Goal: Book appointment/travel/reservation

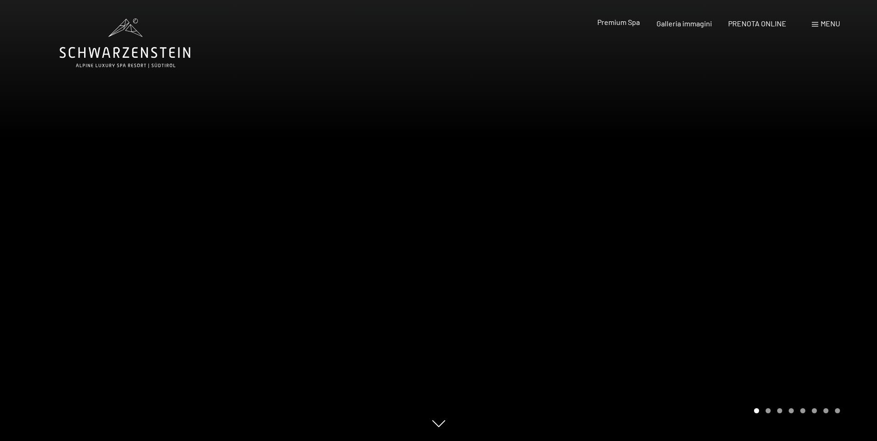
click at [611, 24] on span "Premium Spa" at bounding box center [618, 22] width 43 height 9
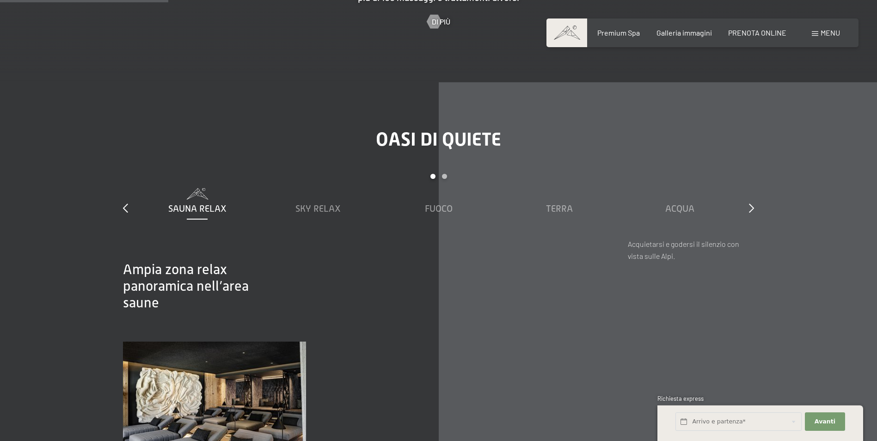
scroll to position [1341, 0]
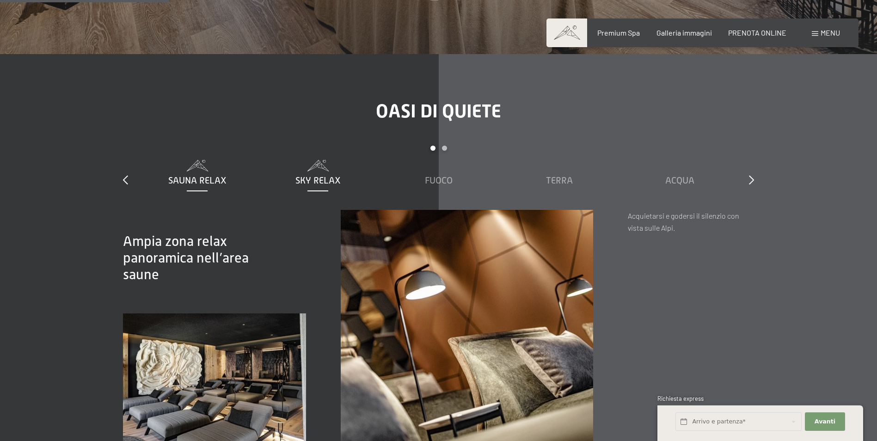
click at [328, 160] on div "Sky Relax" at bounding box center [317, 173] width 111 height 27
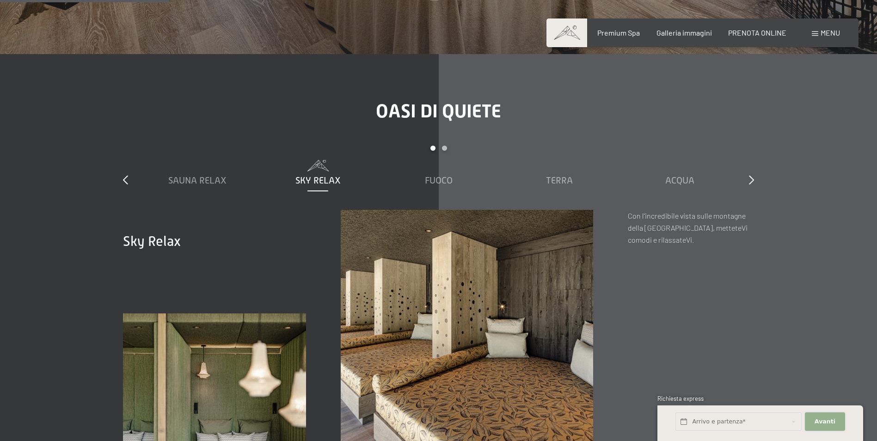
click at [831, 419] on span "Avanti" at bounding box center [825, 421] width 21 height 8
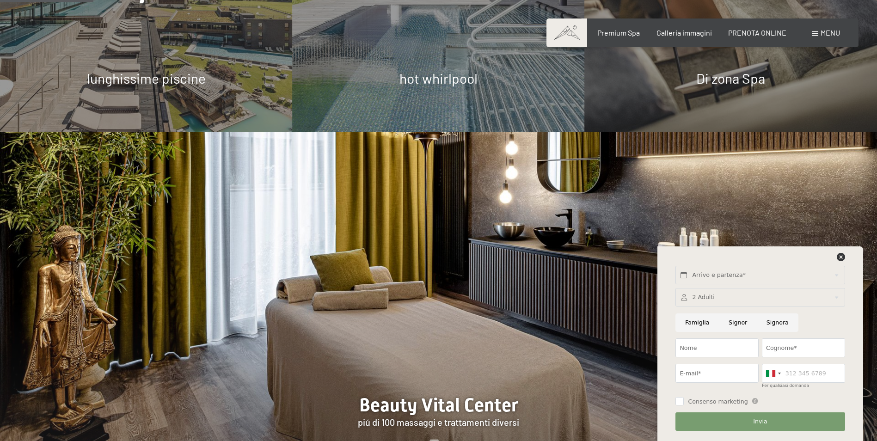
scroll to position [740, 0]
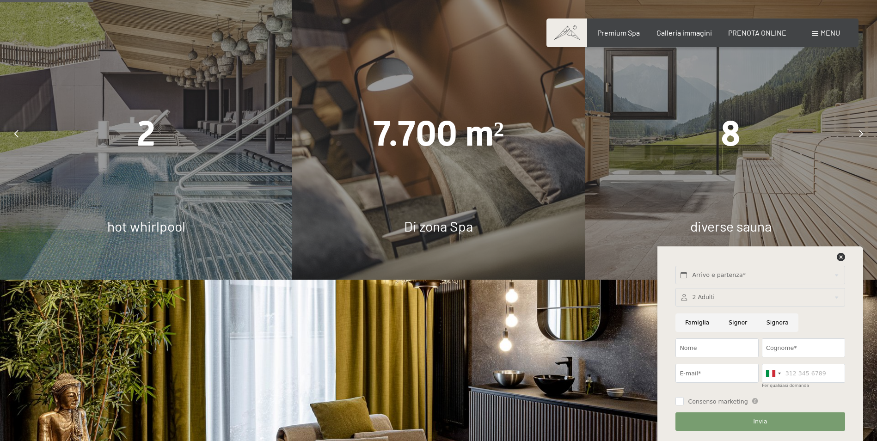
click at [852, 122] on div at bounding box center [860, 133] width 23 height 23
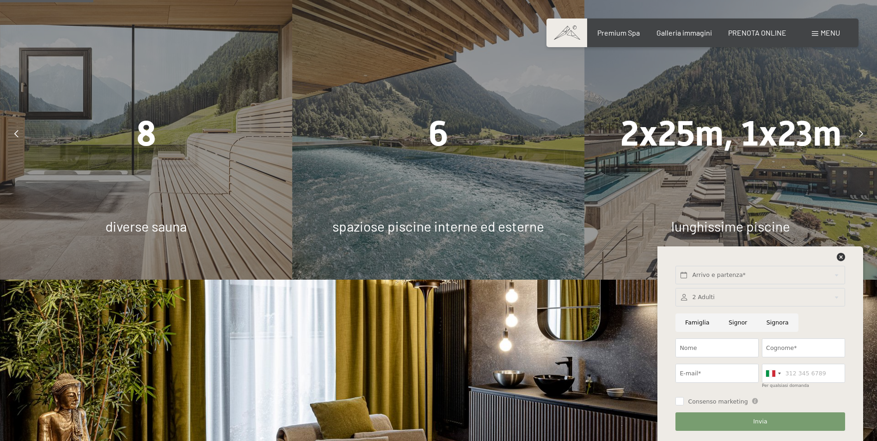
click at [853, 122] on div at bounding box center [860, 133] width 23 height 23
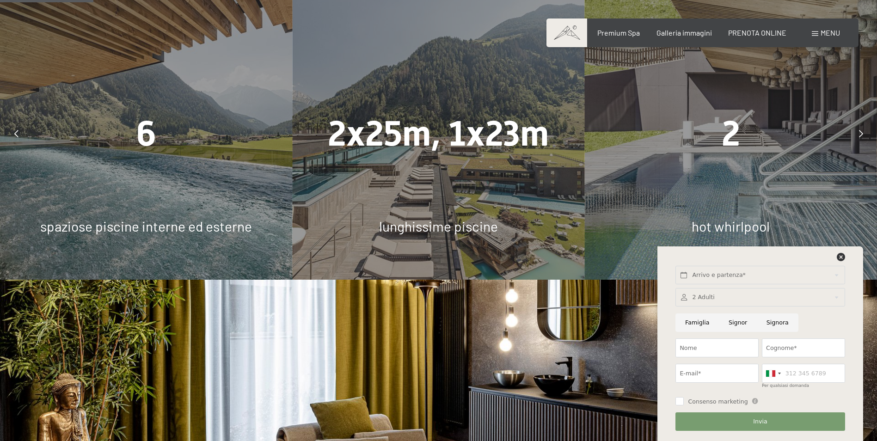
click at [852, 123] on div at bounding box center [860, 133] width 23 height 23
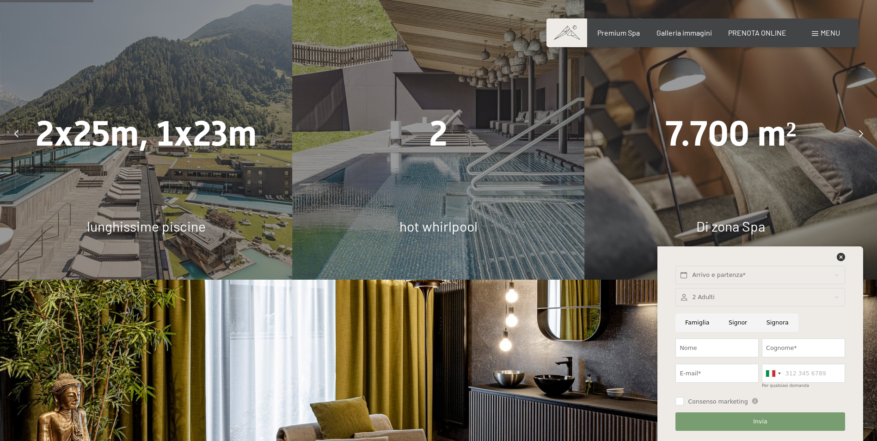
click at [853, 123] on div at bounding box center [860, 133] width 23 height 23
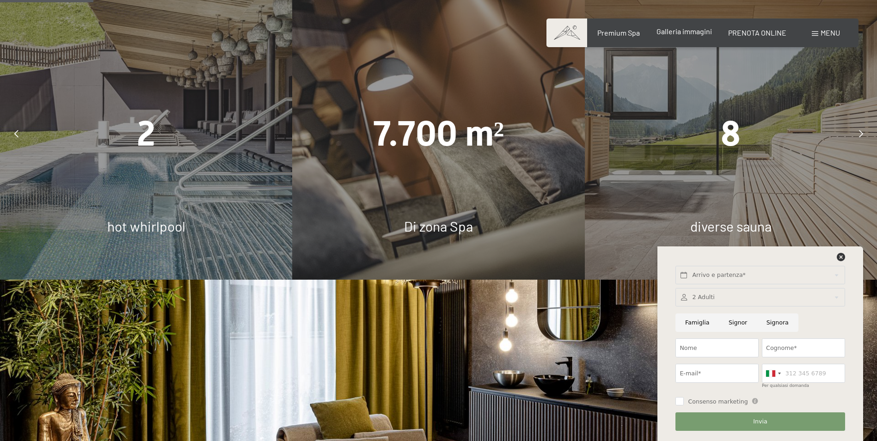
click at [684, 33] on span "Galleria immagini" at bounding box center [683, 31] width 55 height 9
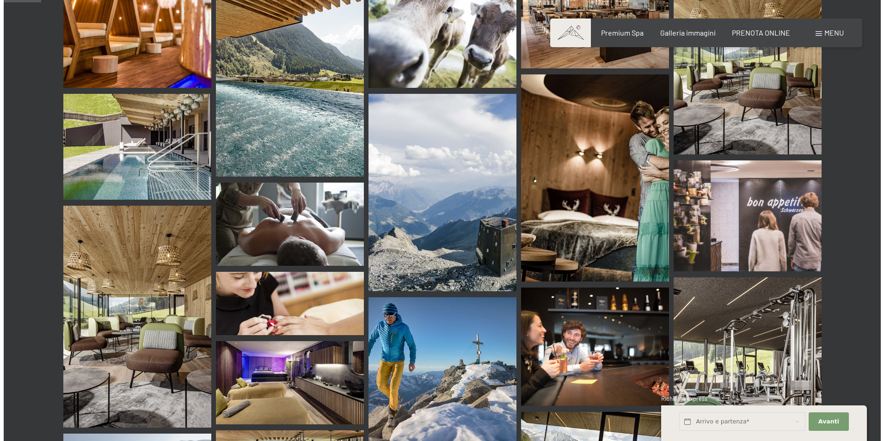
scroll to position [370, 0]
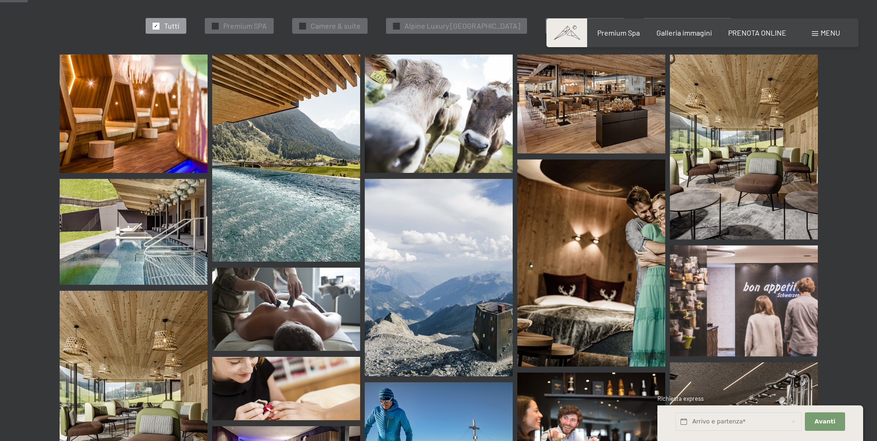
click at [818, 34] on div "Menu" at bounding box center [826, 33] width 28 height 10
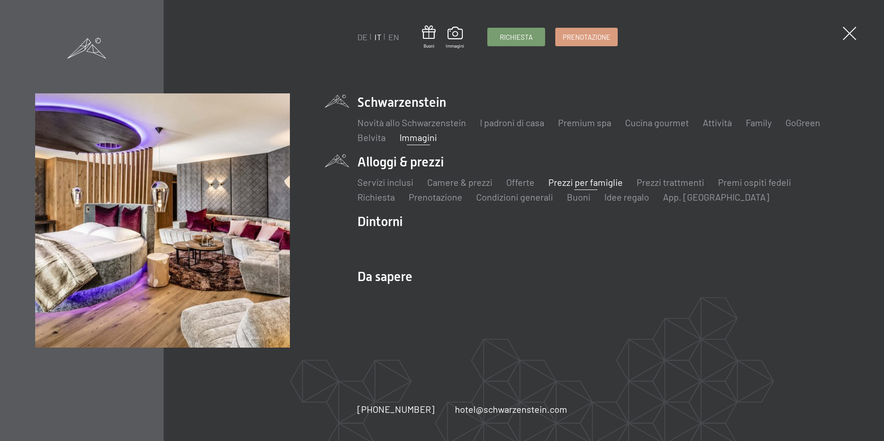
click at [563, 184] on link "Prezzi per famiglie" at bounding box center [585, 182] width 74 height 11
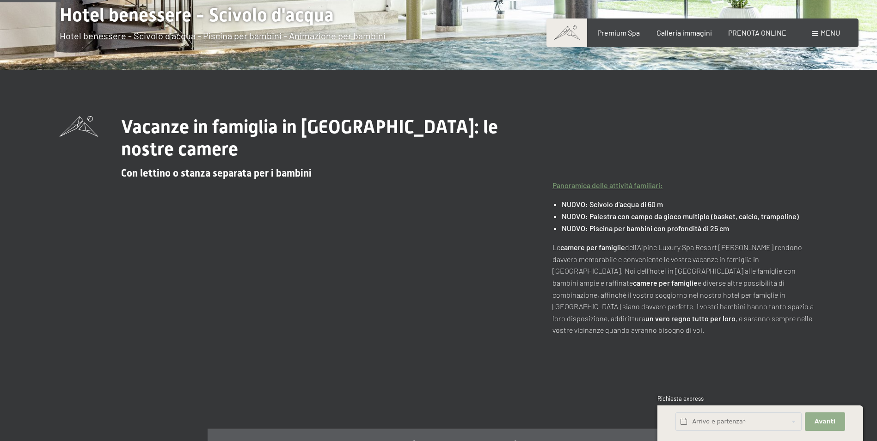
scroll to position [277, 0]
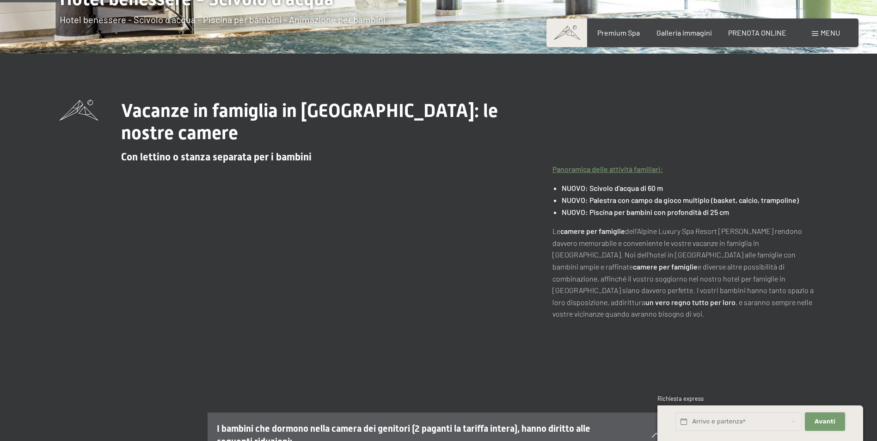
click at [821, 420] on span "Avanti" at bounding box center [825, 421] width 21 height 8
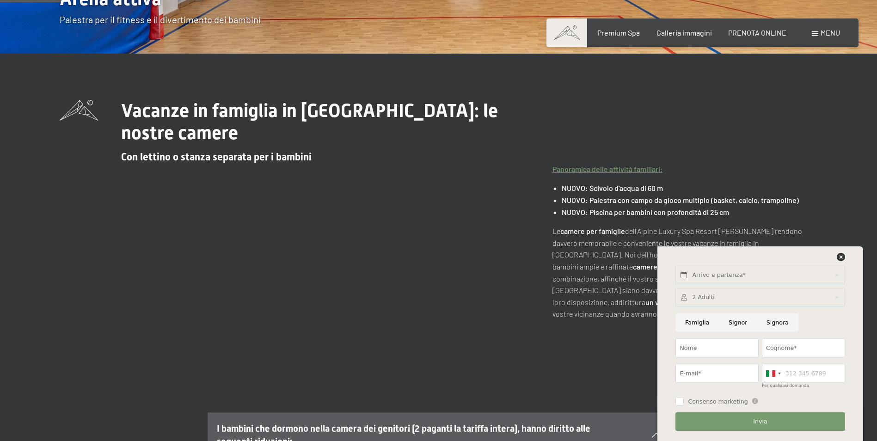
click at [729, 295] on div at bounding box center [759, 297] width 169 height 19
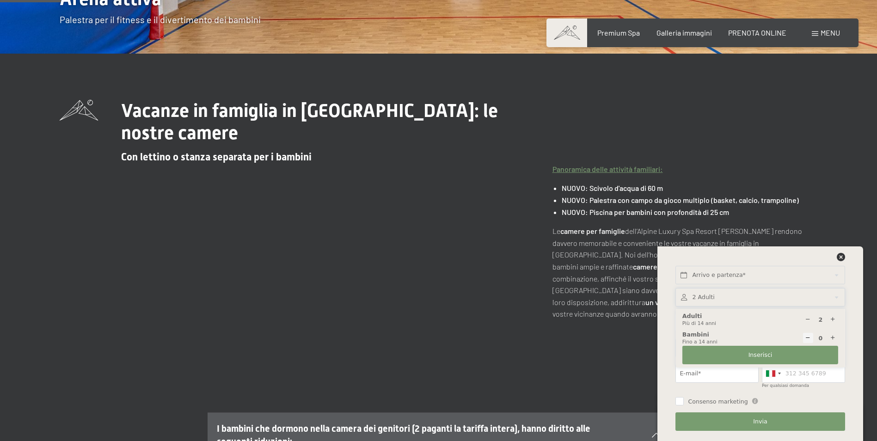
click at [834, 321] on icon at bounding box center [833, 320] width 6 height 6
type input "3"
click at [834, 337] on icon at bounding box center [833, 338] width 6 height 6
type input "1"
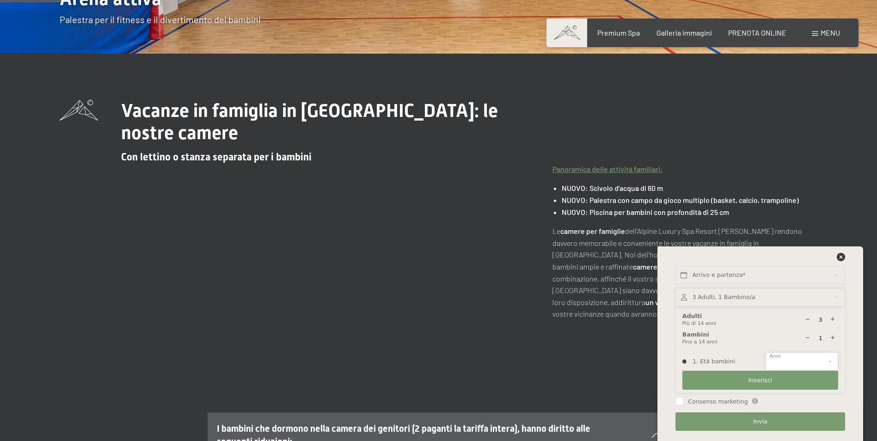
click at [830, 362] on select "0 1 2 3 4 5 6 7 8 9 10 11 12 13 14" at bounding box center [802, 361] width 73 height 19
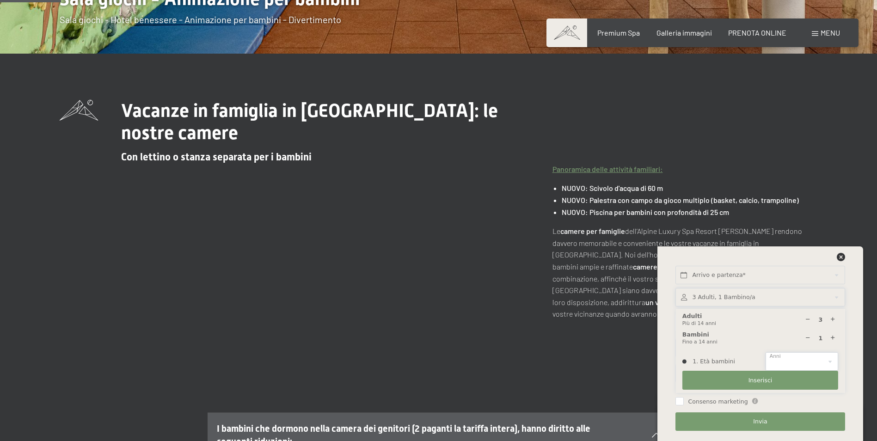
select select "9"
click at [766, 352] on select "0 1 2 3 4 5 6 7 8 9 10 11 12 13 14" at bounding box center [802, 361] width 73 height 19
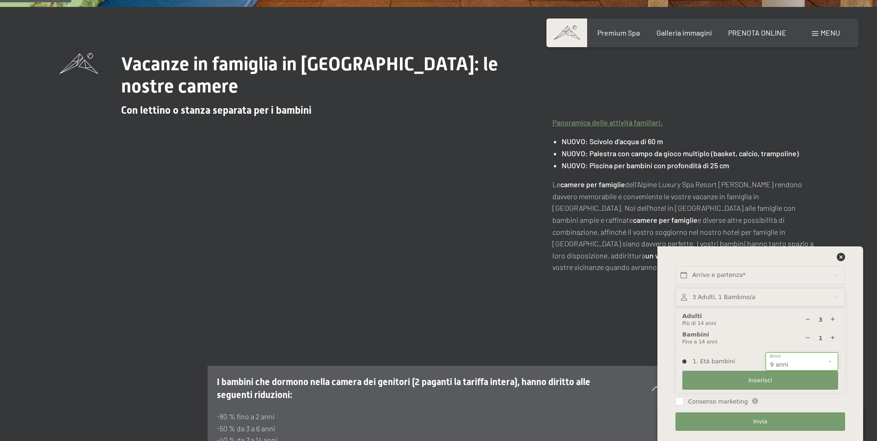
scroll to position [324, 0]
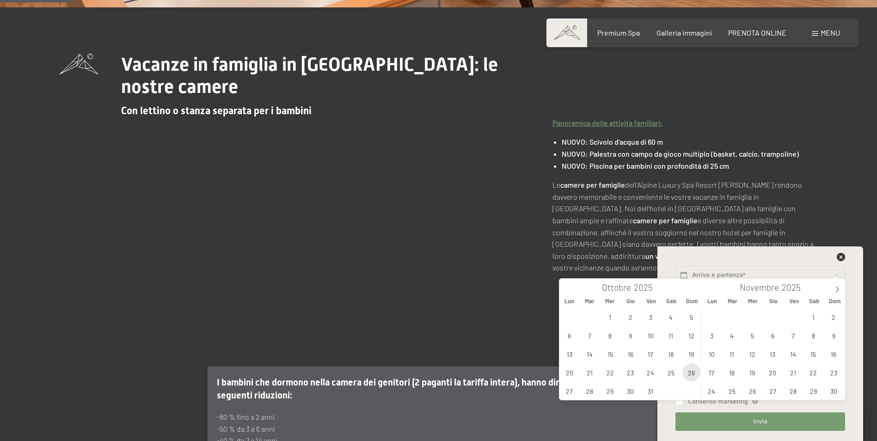
click at [692, 374] on span "26" at bounding box center [691, 372] width 18 height 18
click at [607, 390] on span "29" at bounding box center [610, 391] width 18 height 18
type input "Dom. 26/10/2025 - Mer. 29/10/2025"
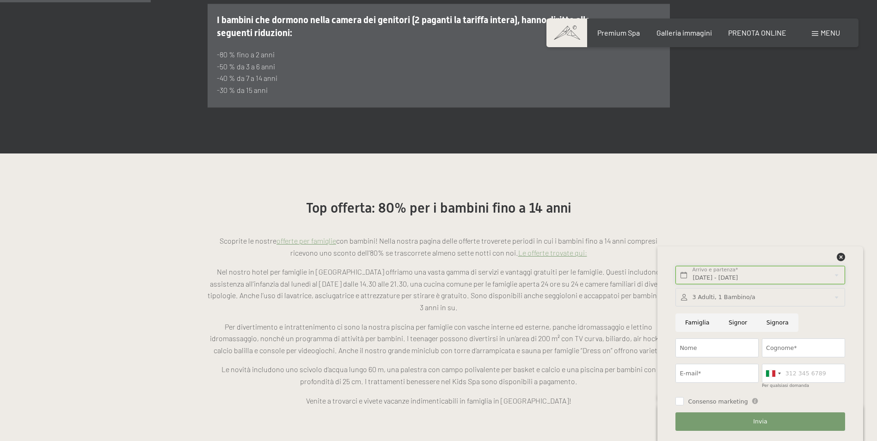
scroll to position [693, 0]
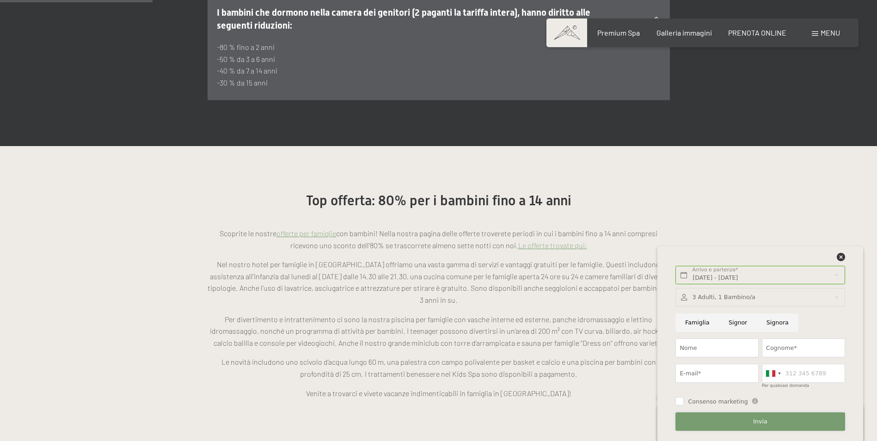
click at [769, 419] on button "Invia" at bounding box center [759, 421] width 169 height 19
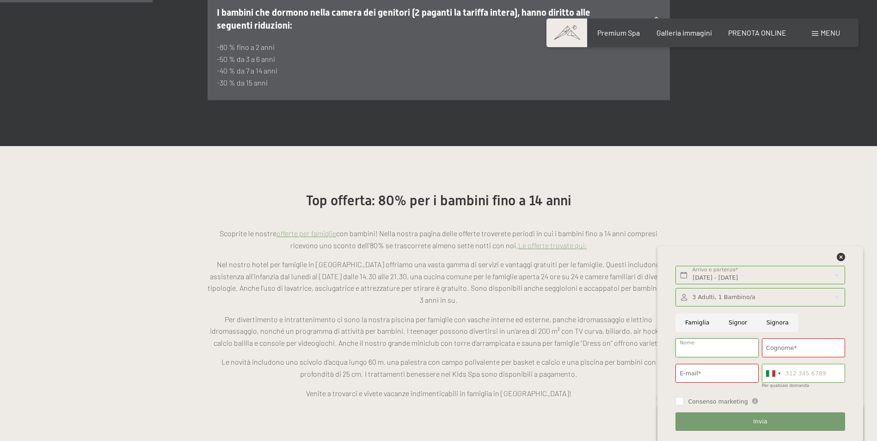
click at [732, 345] on input "Nome" at bounding box center [716, 347] width 83 height 19
type input "Luca"
type input "Dabellani"
type input "luca.dabellani@gmail.com"
click at [817, 376] on input "0331916101" at bounding box center [803, 373] width 83 height 19
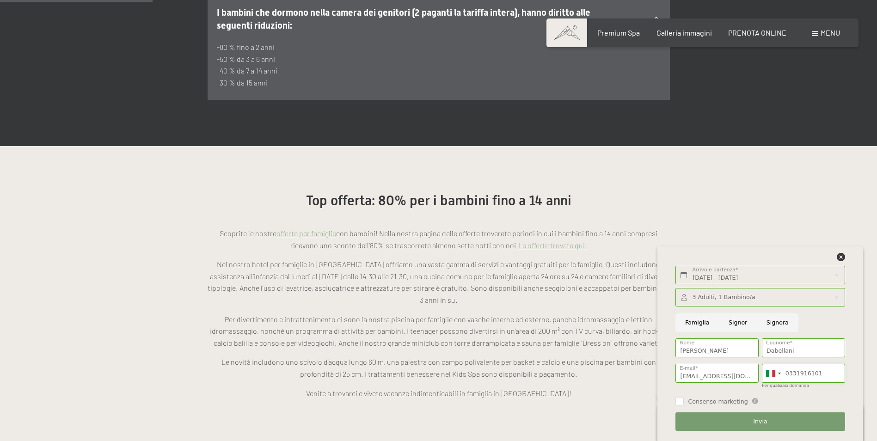
drag, startPoint x: 821, startPoint y: 376, endPoint x: 786, endPoint y: 375, distance: 35.6
click at [786, 375] on input "0331916101" at bounding box center [803, 373] width 83 height 19
click at [814, 399] on div "Consenso marketing Il sottoscritto, letta e compresa l’informativa di cui a que…" at bounding box center [759, 400] width 169 height 11
click at [812, 373] on input "34888" at bounding box center [803, 373] width 83 height 19
click at [814, 373] on input "34888" at bounding box center [803, 373] width 83 height 19
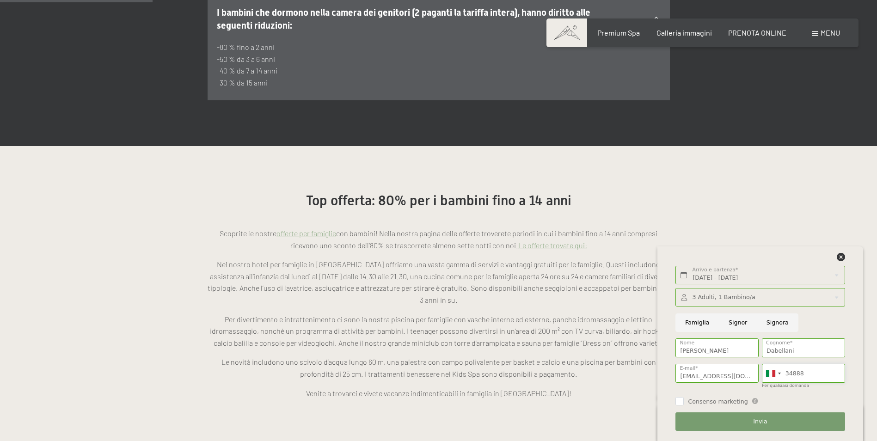
click at [830, 375] on input "34888" at bounding box center [803, 373] width 83 height 19
click at [0, 0] on button "Avanti Nascondere i campi dell'indirizzo" at bounding box center [0, 0] width 0 height 0
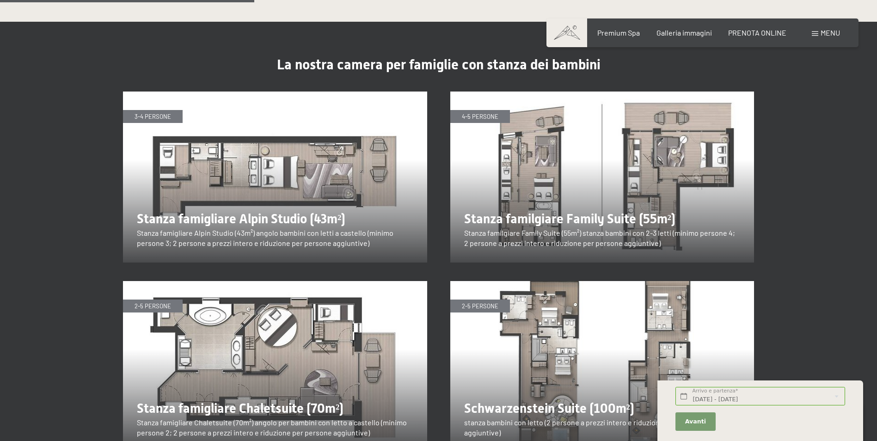
scroll to position [1156, 0]
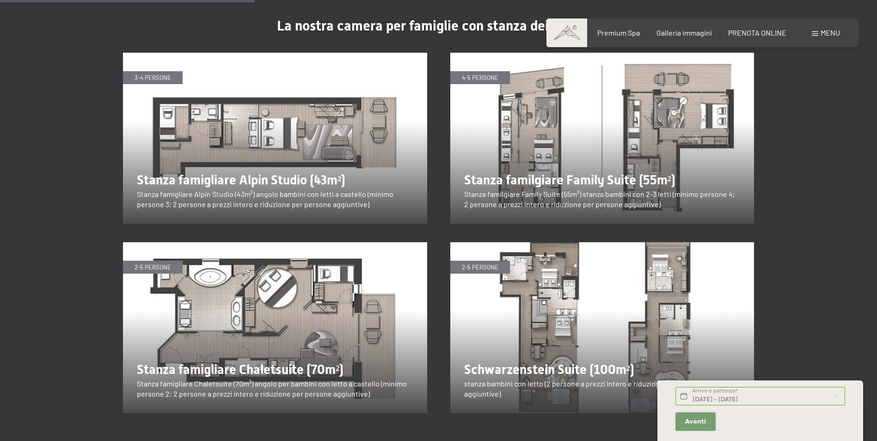
click at [699, 418] on span "Avanti" at bounding box center [695, 421] width 21 height 8
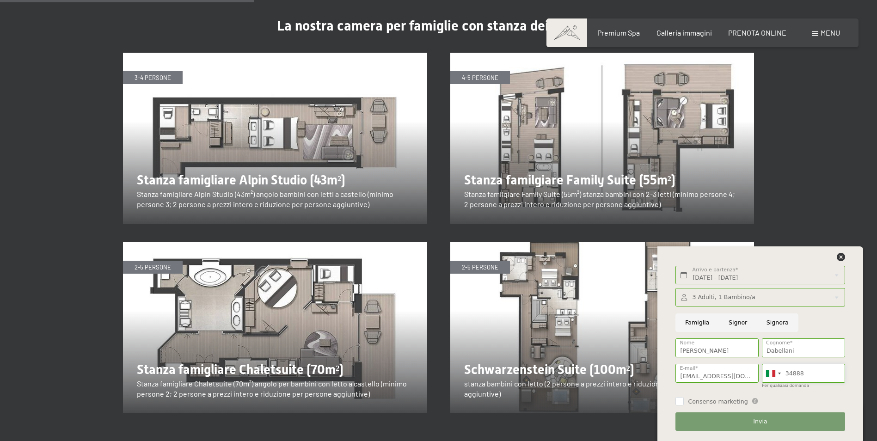
click at [817, 372] on input "34888" at bounding box center [803, 373] width 83 height 19
type input "3488863055"
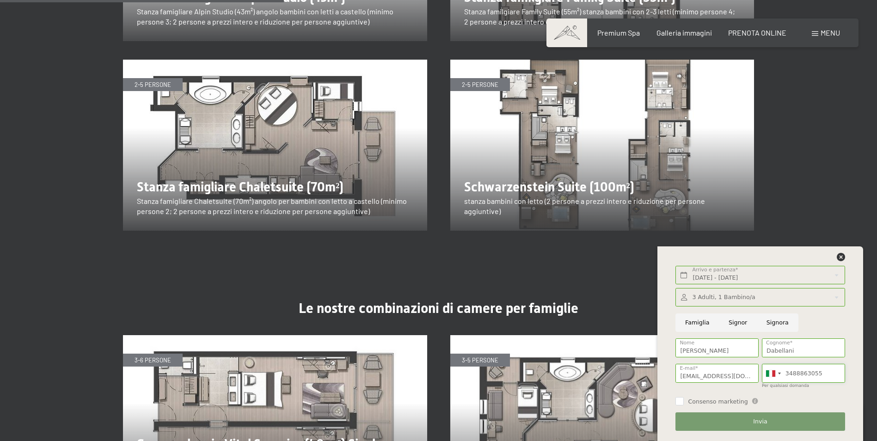
scroll to position [1341, 0]
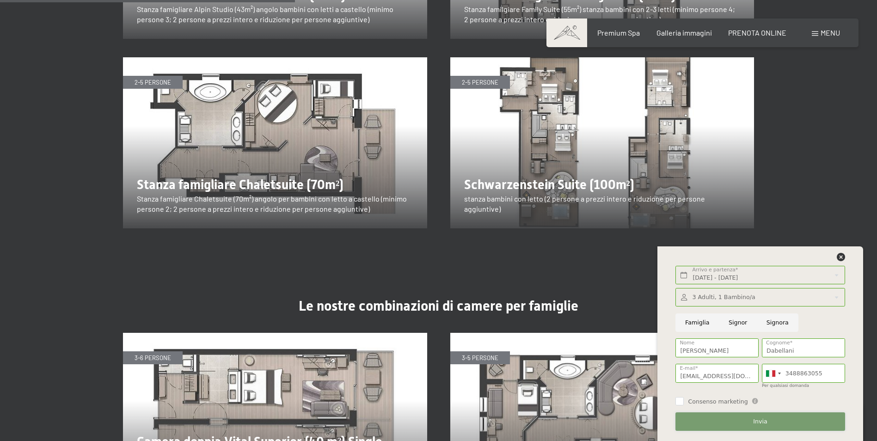
click at [743, 419] on button "Invia" at bounding box center [759, 421] width 169 height 19
